Goal: Task Accomplishment & Management: Complete application form

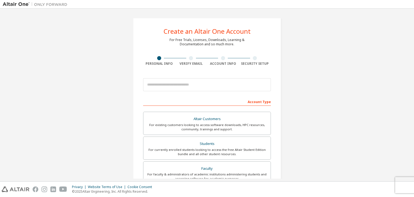
scroll to position [61, 0]
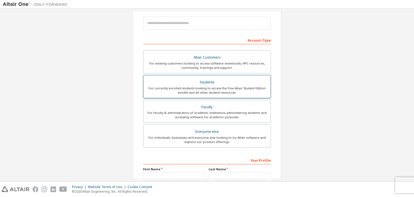
click at [201, 88] on div "For currently enrolled students looking to access the free Altair Student Editi…" at bounding box center [207, 90] width 121 height 9
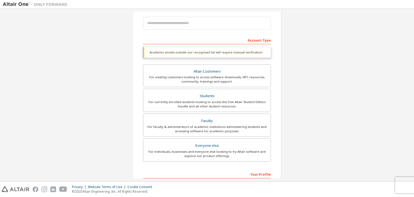
scroll to position [131, 0]
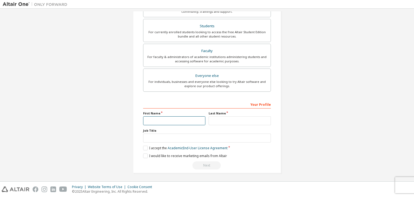
click at [178, 117] on input "text" at bounding box center [174, 120] width 62 height 9
type input "*******"
click at [220, 123] on input "text" at bounding box center [240, 120] width 62 height 9
type input "*******"
click at [144, 146] on label "I accept the Academic End-User License Agreement" at bounding box center [185, 147] width 84 height 5
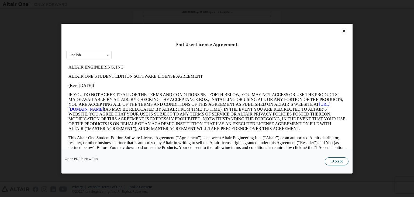
scroll to position [0, 0]
click at [334, 162] on button "I Accept" at bounding box center [337, 161] width 24 height 8
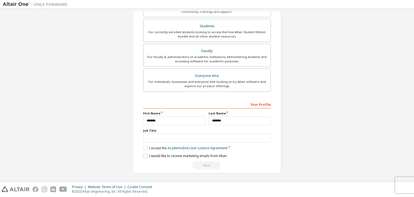
click at [143, 154] on label "I would like to receive marketing emails from Altair" at bounding box center [185, 155] width 84 height 5
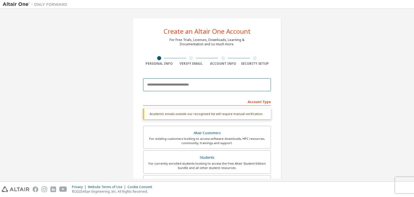
click at [204, 84] on input "email" at bounding box center [207, 84] width 128 height 13
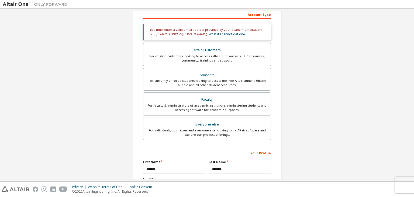
scroll to position [87, 0]
type input "**********"
click at [209, 131] on div "For individuals, businesses and everyone else looking to try Altair software an…" at bounding box center [207, 132] width 121 height 9
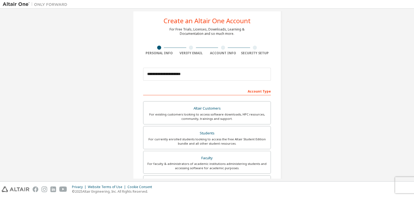
scroll to position [18, 0]
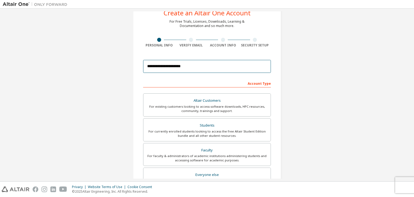
click at [244, 65] on input "**********" at bounding box center [207, 66] width 128 height 13
click at [234, 84] on div "Account Type" at bounding box center [207, 83] width 128 height 9
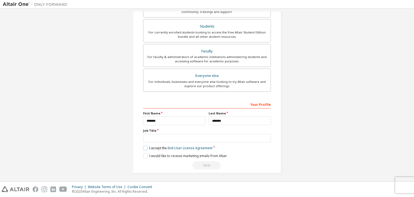
click at [143, 146] on label "I accept the End-User License Agreement" at bounding box center [177, 147] width 69 height 5
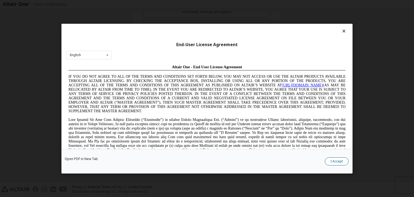
scroll to position [0, 0]
click at [331, 161] on button "I Accept" at bounding box center [337, 161] width 24 height 8
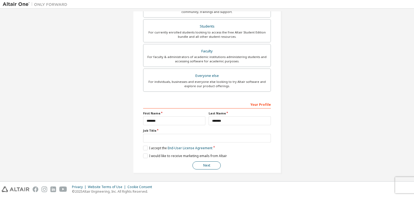
click at [209, 164] on button "Next" at bounding box center [206, 165] width 28 height 8
type input "*"
type input "**********"
click at [208, 167] on button "Next" at bounding box center [206, 165] width 28 height 8
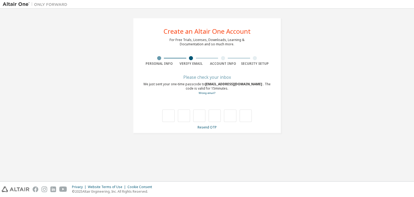
type input "*"
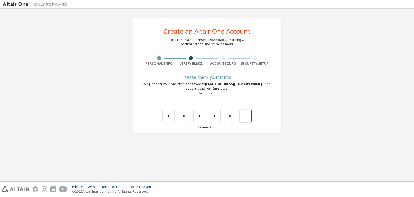
type input "*"
